Goal: Task Accomplishment & Management: Manage account settings

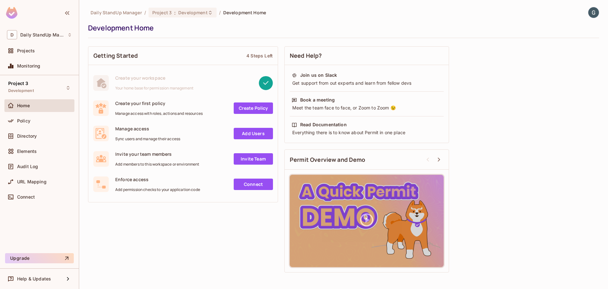
click at [592, 13] on img at bounding box center [594, 12] width 10 height 10
click at [382, 24] on div at bounding box center [304, 144] width 608 height 289
click at [32, 135] on span "Directory" at bounding box center [27, 135] width 20 height 5
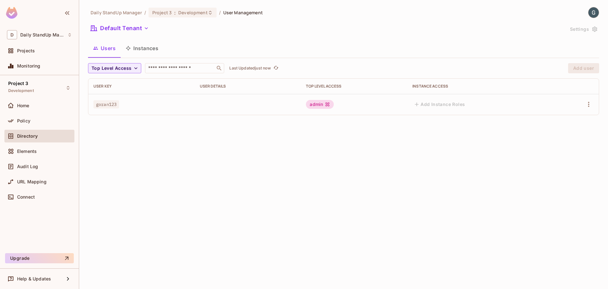
click at [99, 99] on td "goran123" at bounding box center [141, 104] width 106 height 21
click at [588, 103] on icon "button" at bounding box center [589, 104] width 8 height 8
click at [560, 137] on ul "Edit Edit Attributes Delete User" at bounding box center [562, 132] width 56 height 47
click at [446, 55] on div at bounding box center [304, 144] width 608 height 289
